Goal: Transaction & Acquisition: Purchase product/service

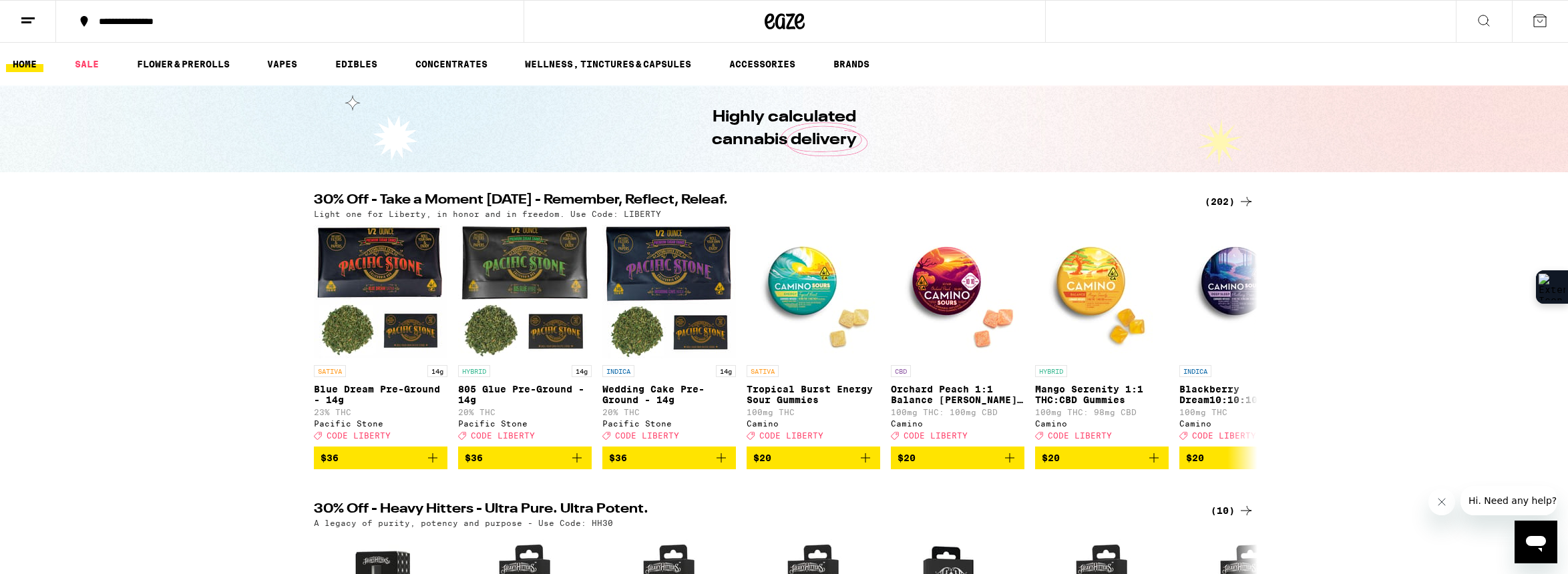
click at [7, 64] on link "HOME" at bounding box center [24, 64] width 37 height 16
click at [36, 28] on button at bounding box center [28, 22] width 56 height 42
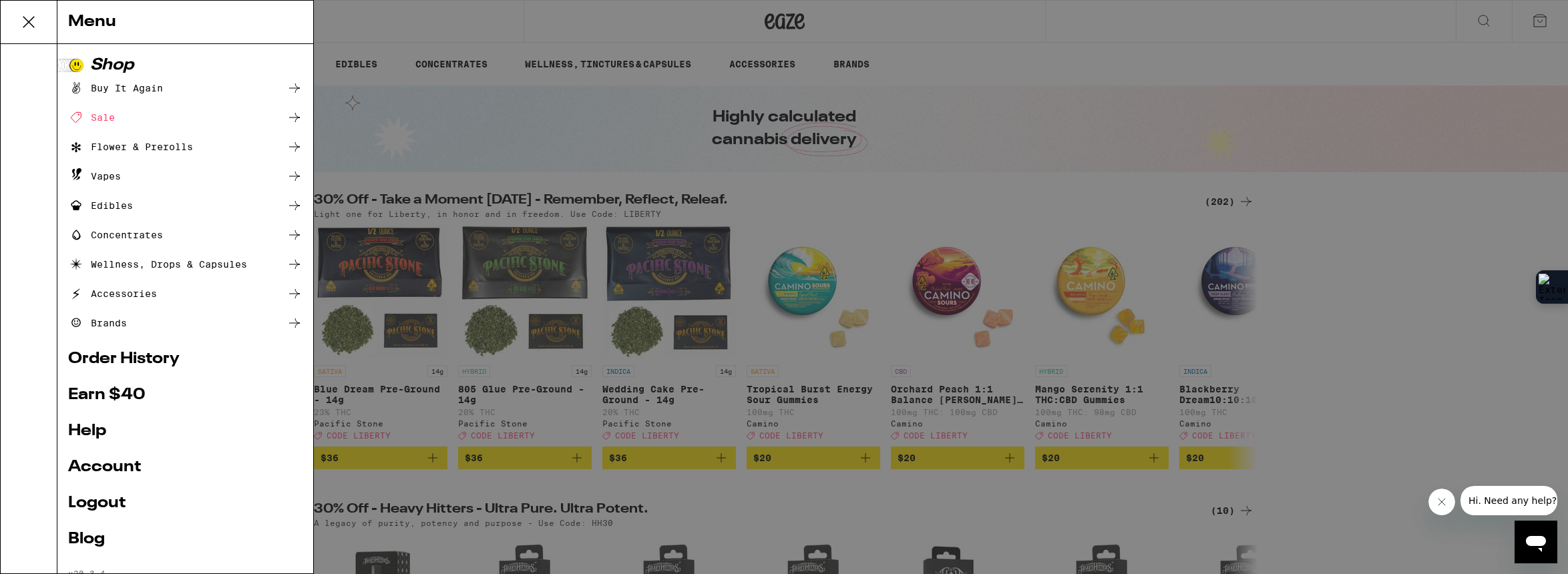
click at [126, 85] on div "Buy It Again" at bounding box center [116, 88] width 95 height 16
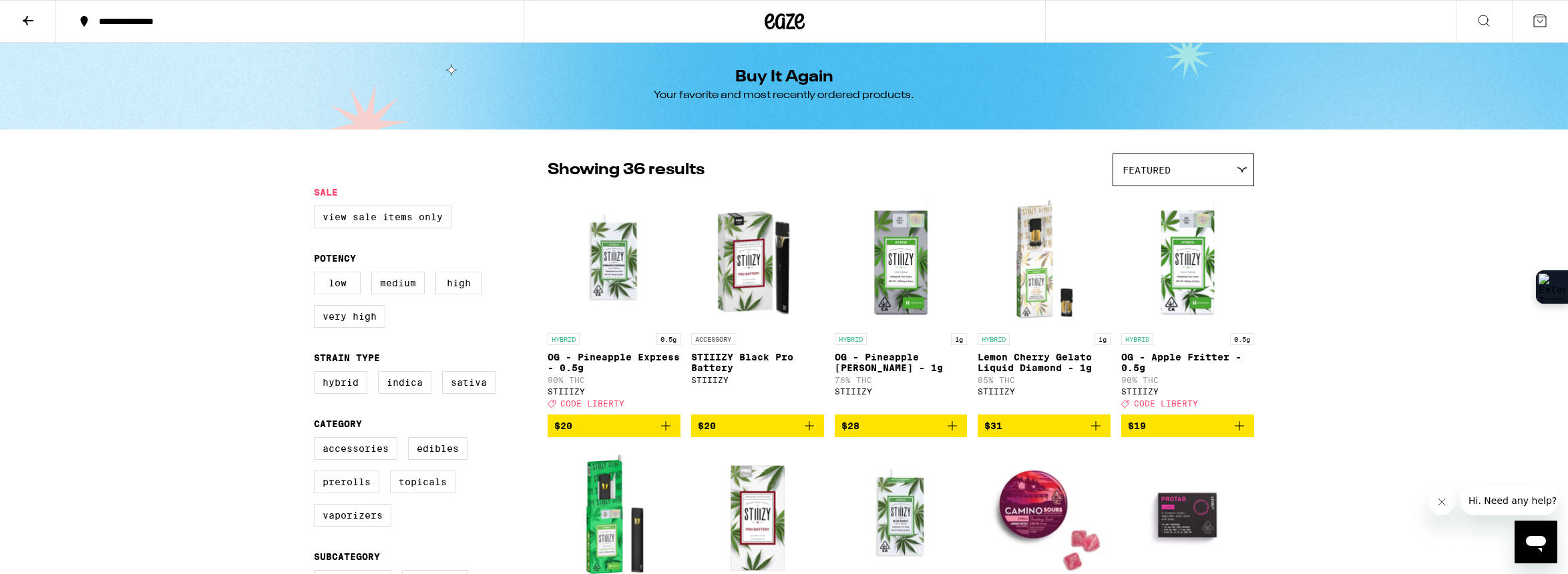
click at [668, 434] on icon "Add to bag" at bounding box center [666, 426] width 16 height 16
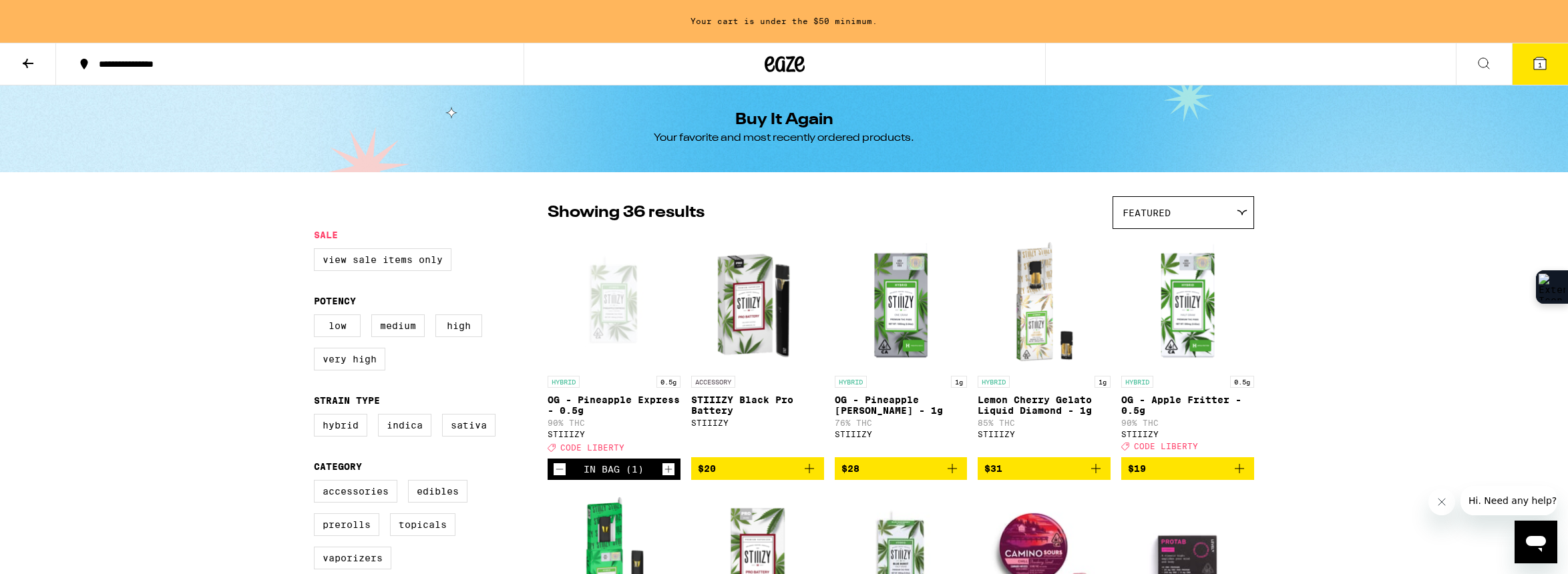
click at [808, 477] on icon "Add to bag" at bounding box center [809, 468] width 16 height 16
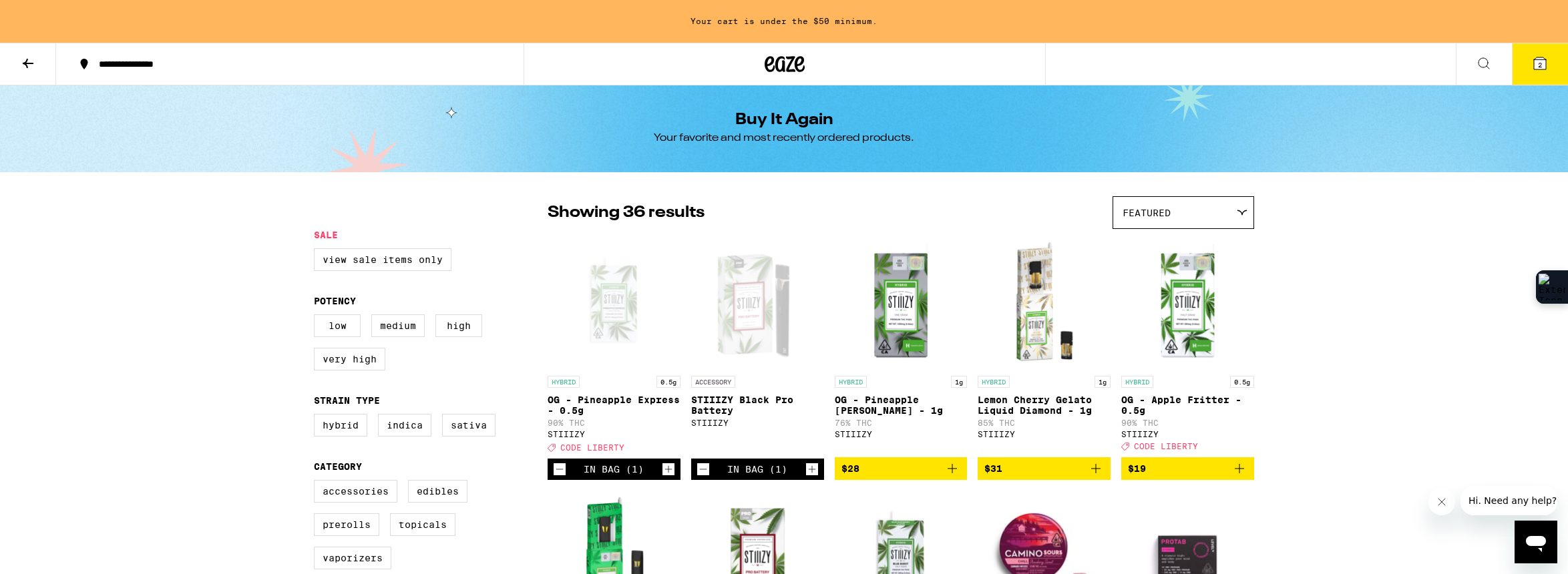
click at [1552, 62] on button "2" at bounding box center [1540, 64] width 56 height 41
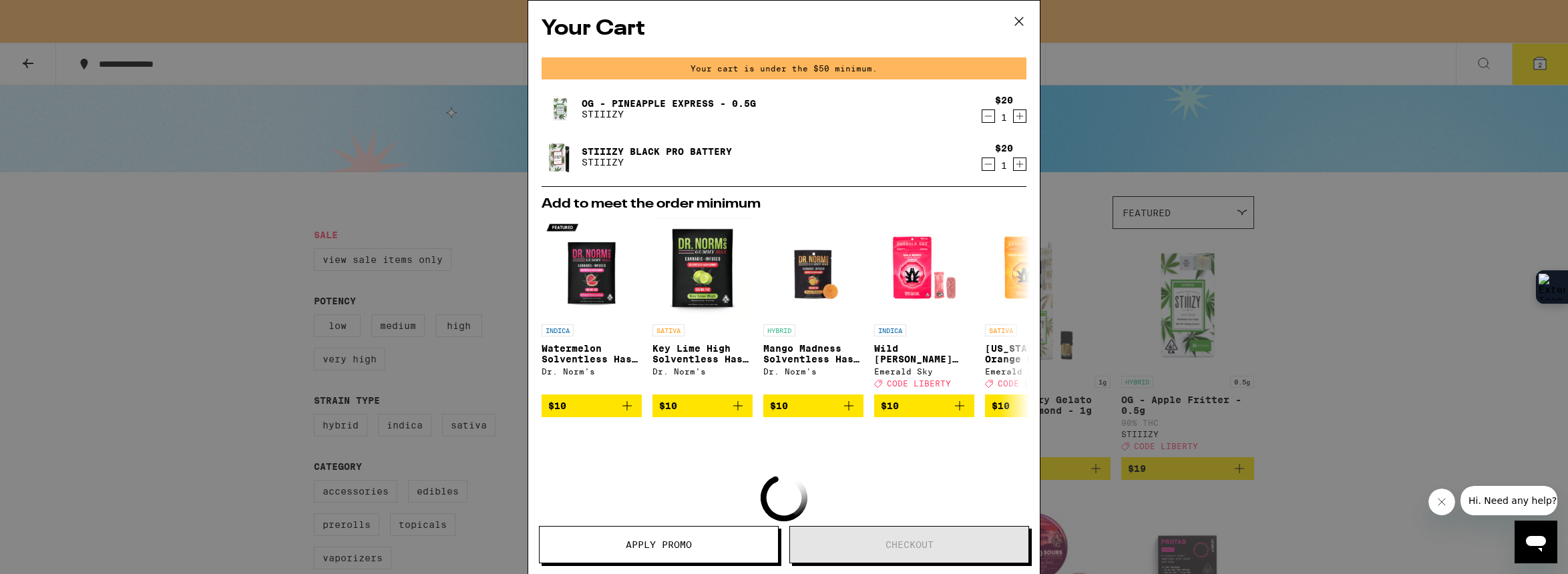
click at [1021, 19] on icon at bounding box center [1019, 22] width 8 height 8
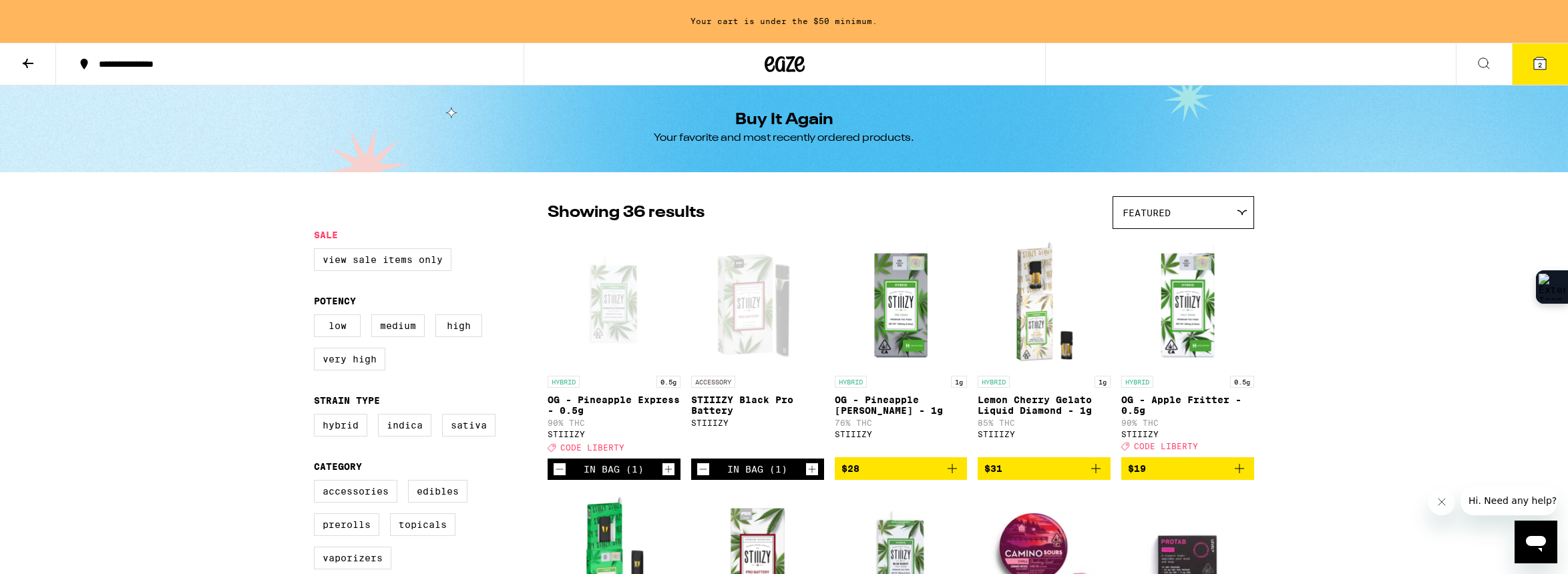
click at [1521, 68] on button "2" at bounding box center [1540, 64] width 56 height 41
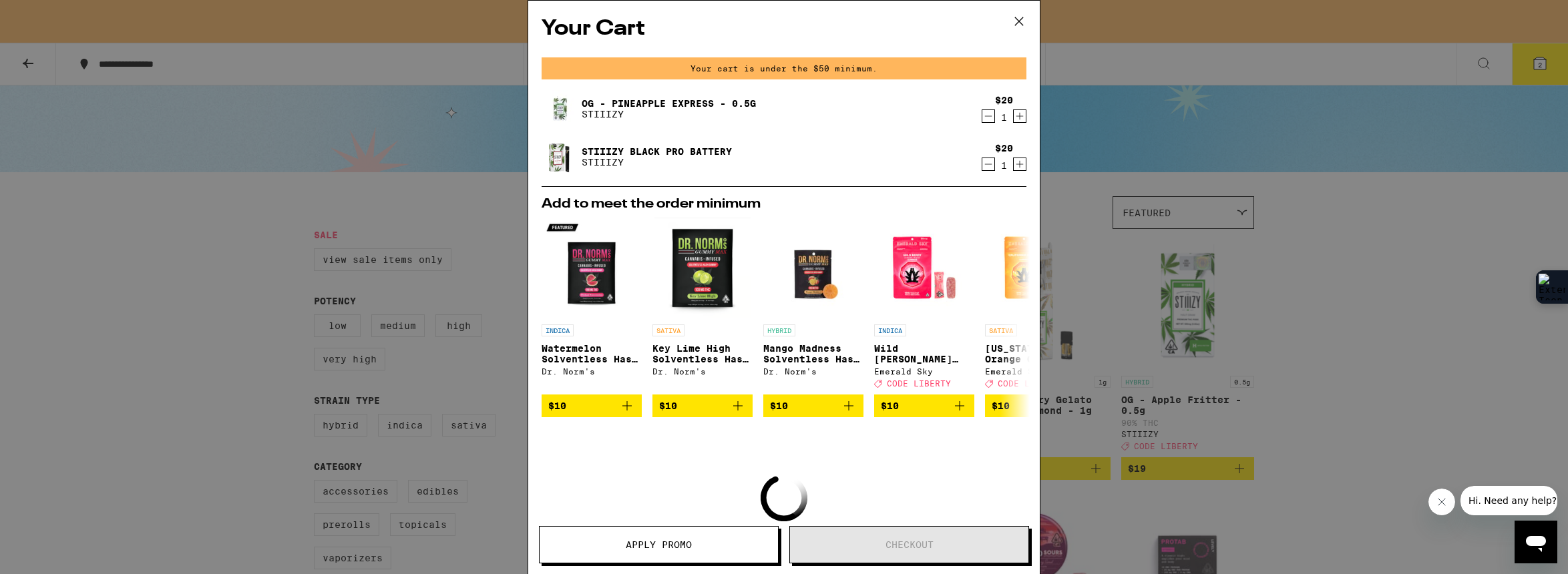
click at [1016, 123] on icon "Increment" at bounding box center [1020, 116] width 12 height 16
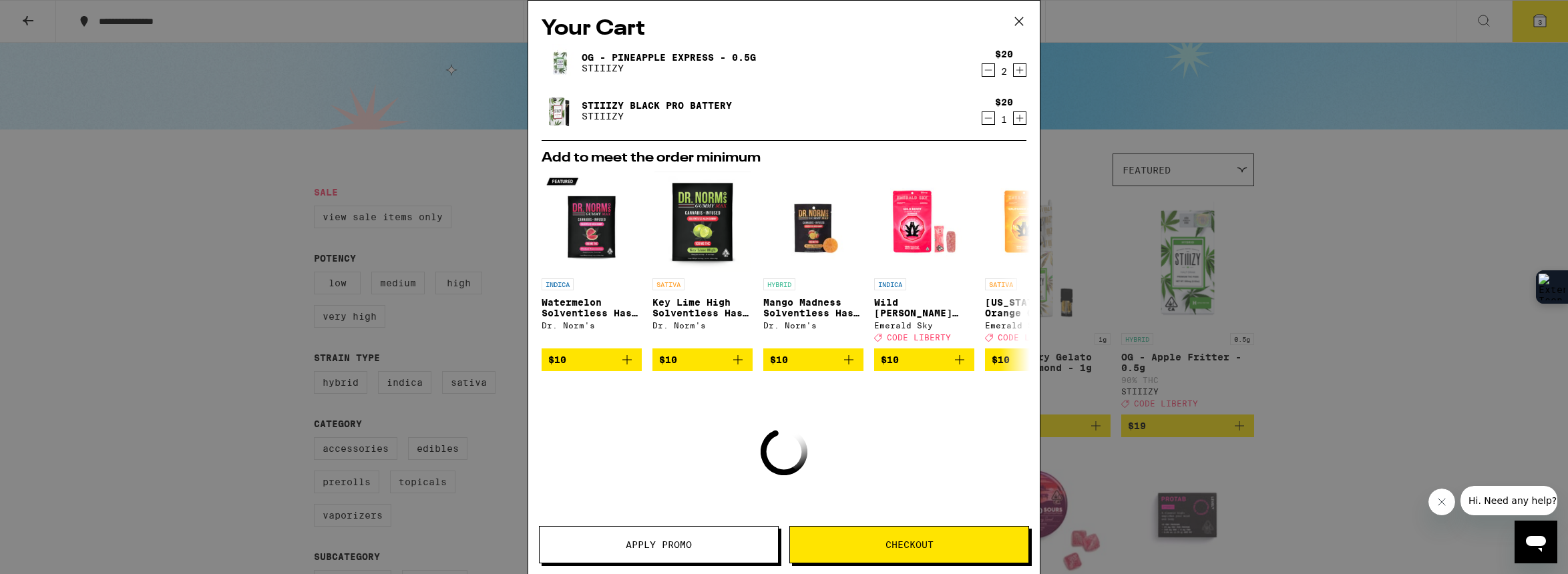
click at [887, 545] on span "Checkout" at bounding box center [909, 545] width 48 height 9
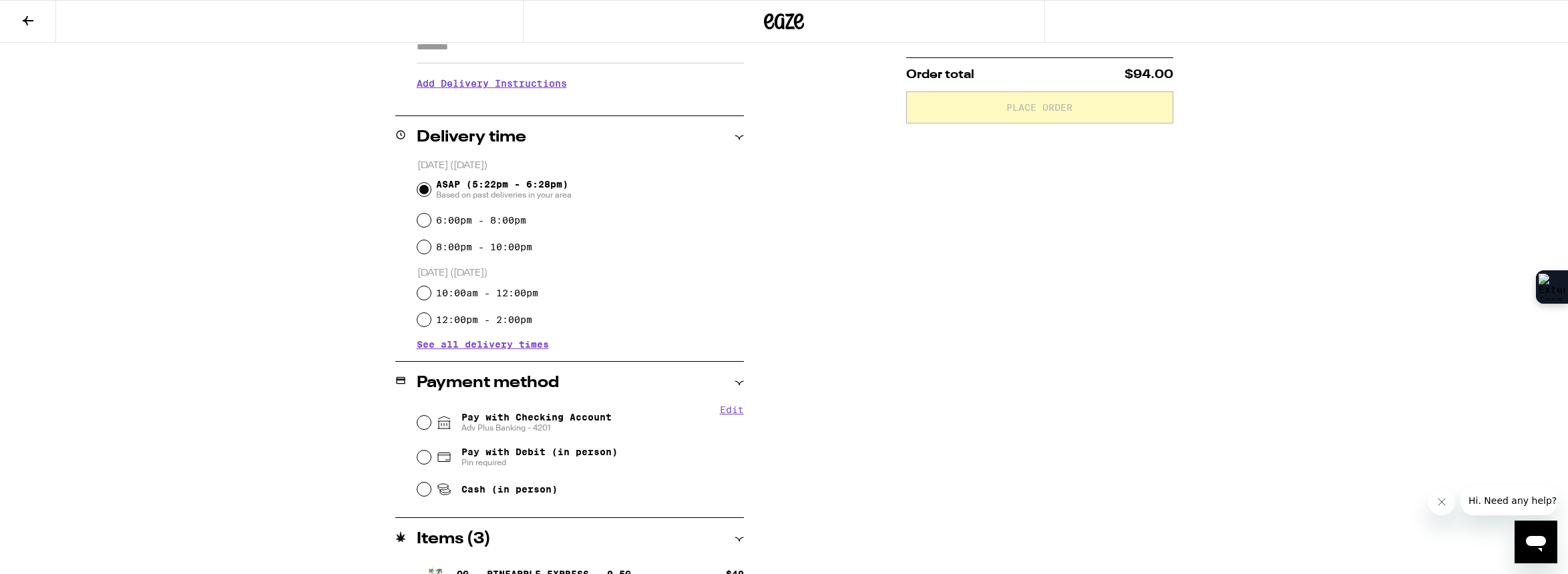
scroll to position [271, 0]
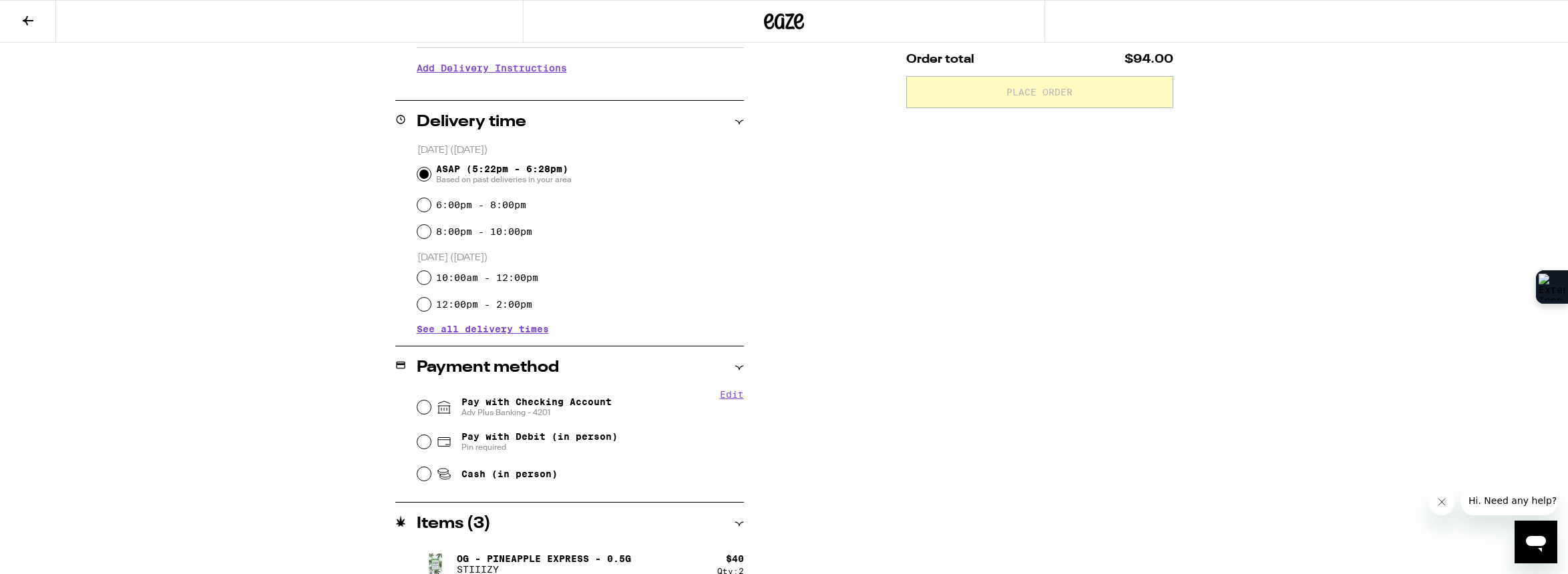
click at [473, 411] on span "Adv Plus Banking - 4201" at bounding box center [536, 413] width 150 height 11
click at [431, 411] on input "Pay with Checking Account Adv Plus Banking - 4201" at bounding box center [424, 407] width 14 height 14
radio input "true"
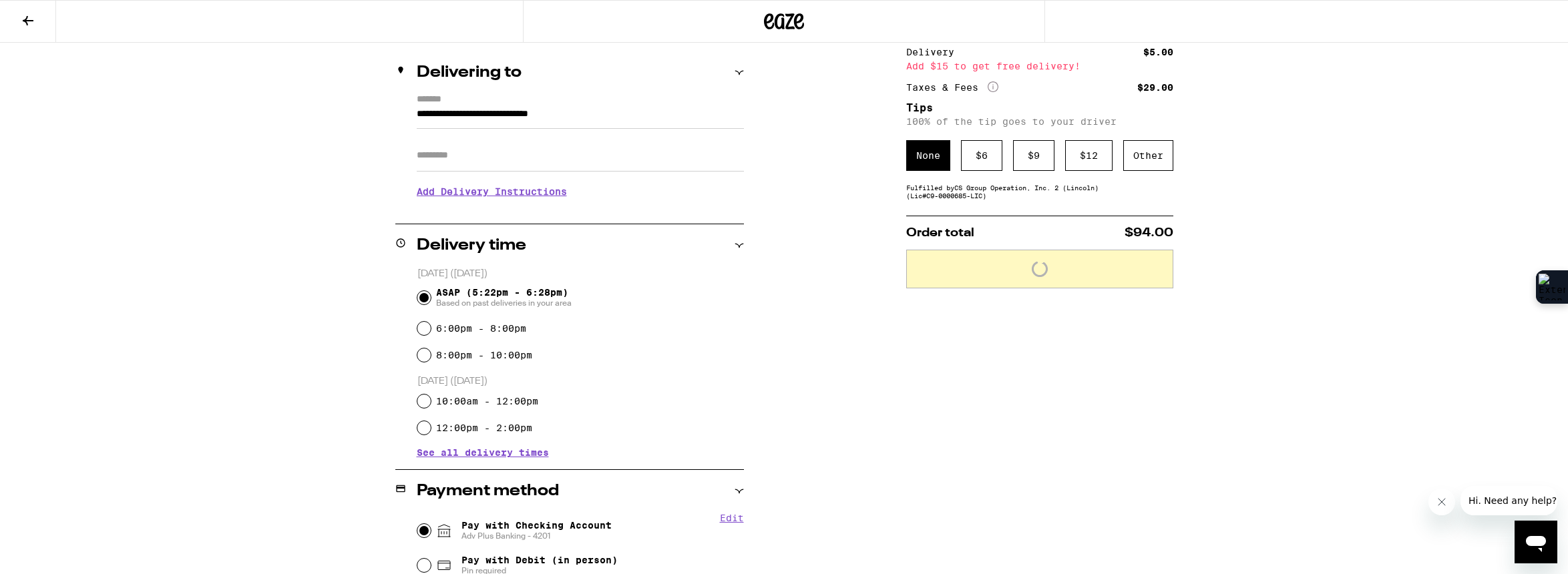
scroll to position [0, 0]
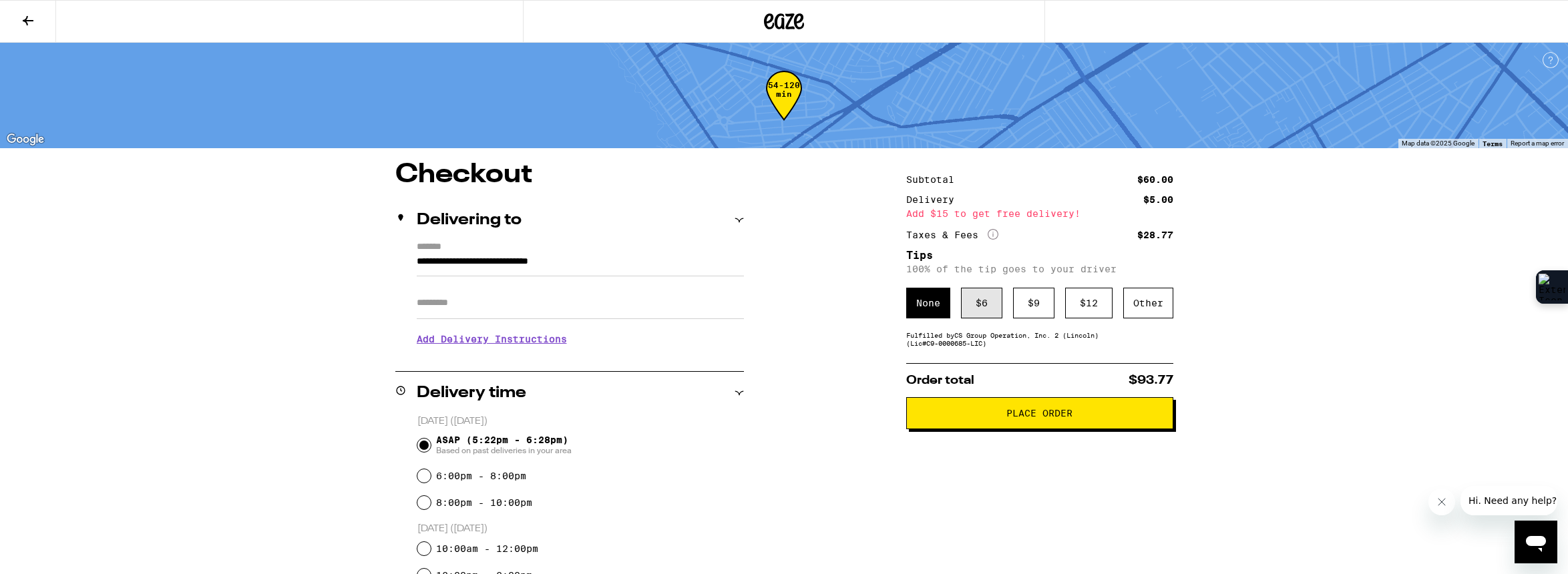
click at [992, 307] on div "$ 6" at bounding box center [981, 303] width 41 height 30
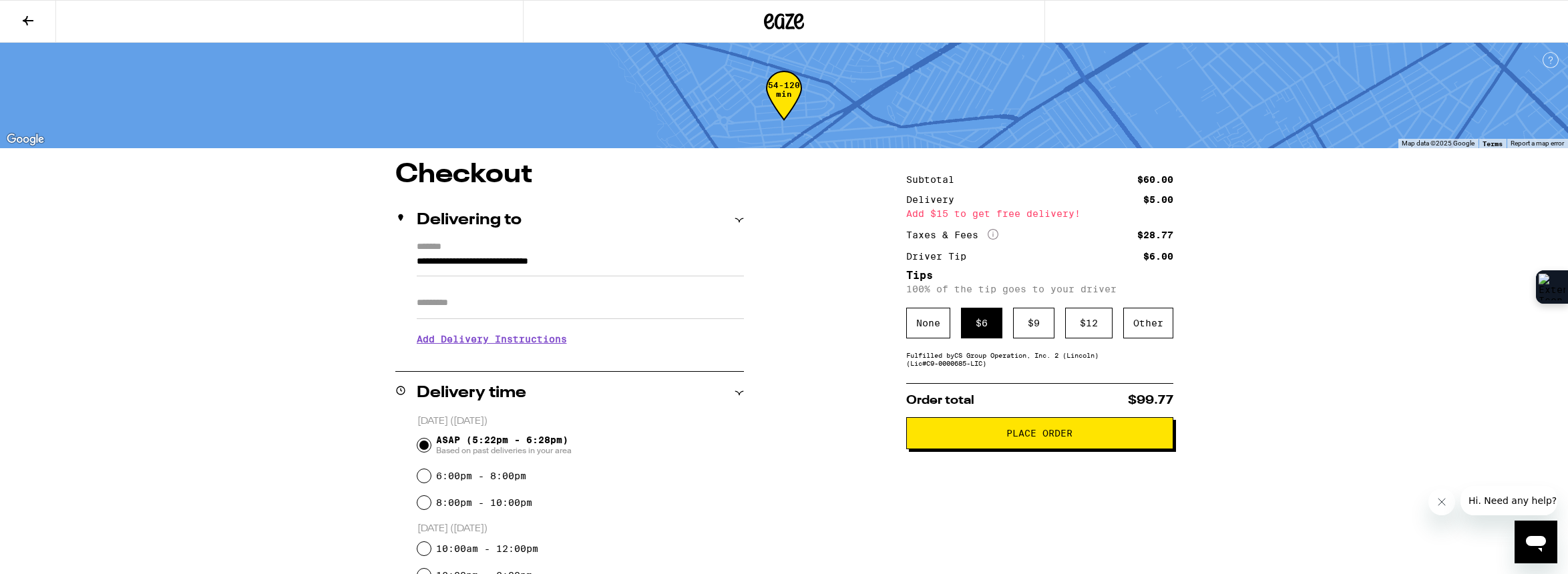
click at [1088, 438] on span "Place Order" at bounding box center [1039, 433] width 244 height 9
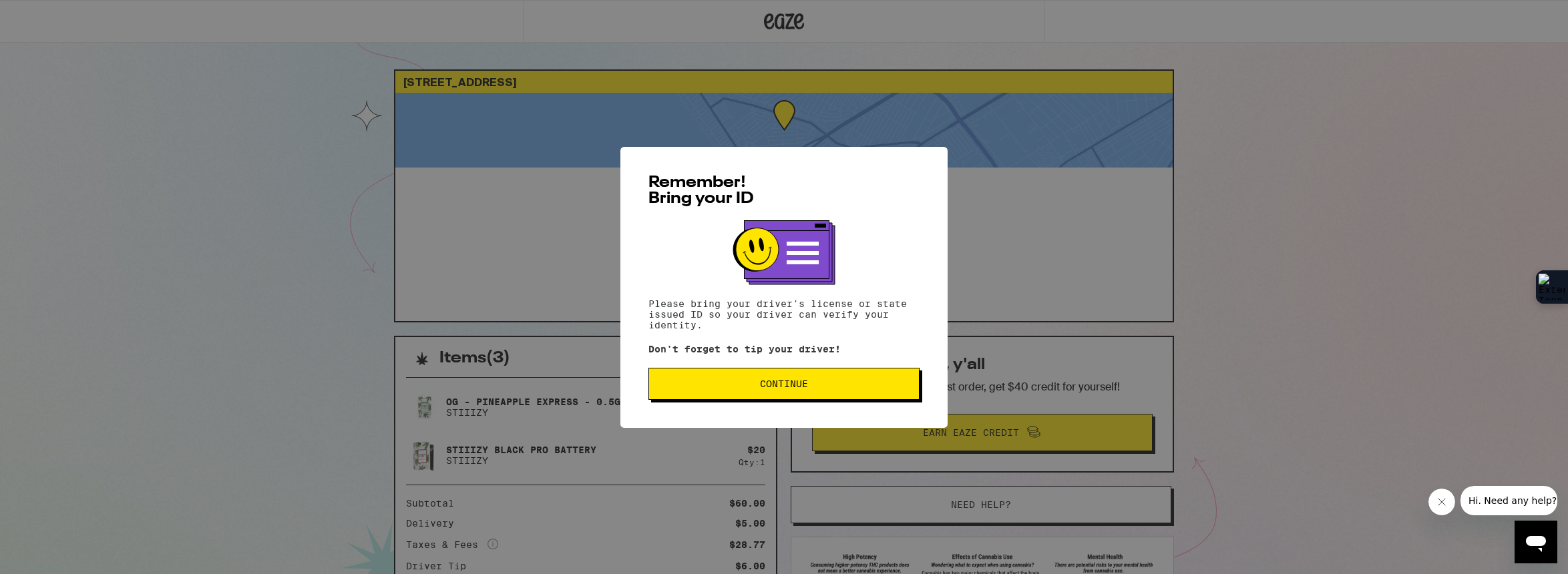
click at [884, 393] on button "Continue" at bounding box center [784, 383] width 271 height 32
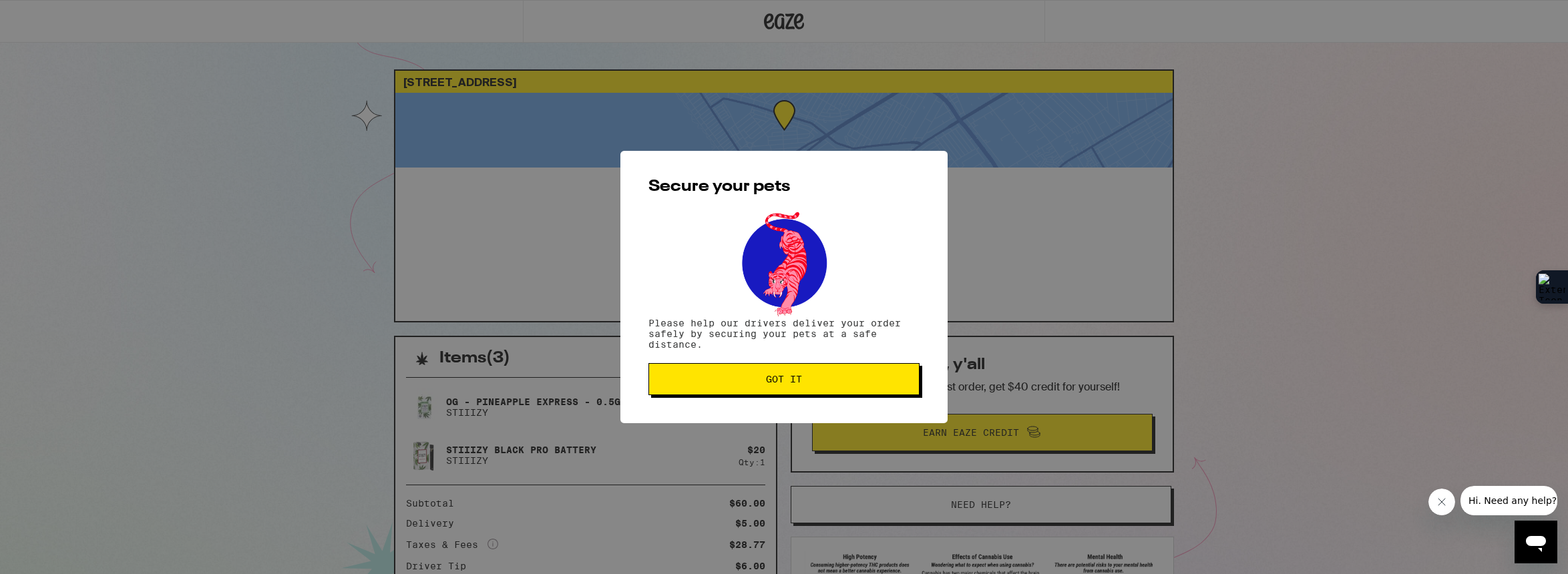
click at [884, 393] on button "Got it" at bounding box center [784, 378] width 271 height 32
